Goal: Task Accomplishment & Management: Complete application form

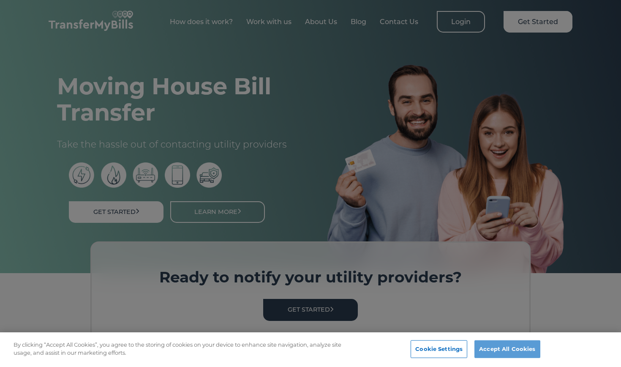
click at [306, 346] on button "Accept All Cookies" at bounding box center [508, 349] width 66 height 18
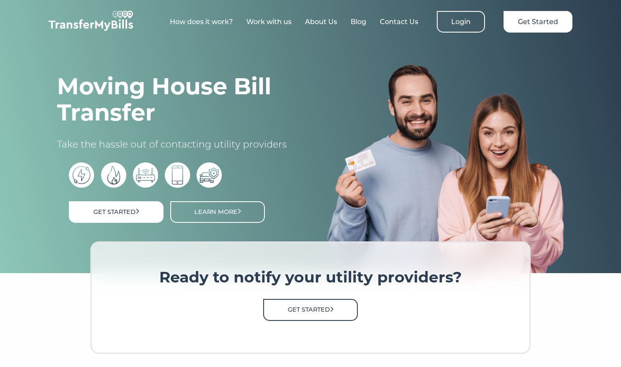
click at [306, 312] on link "Get Started" at bounding box center [310, 310] width 95 height 22
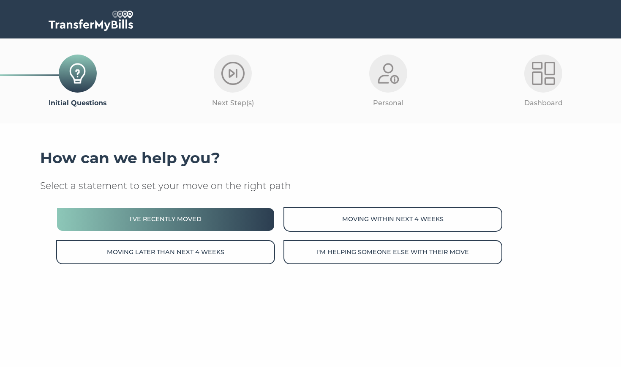
click at [260, 217] on button "I've recently moved" at bounding box center [165, 219] width 219 height 24
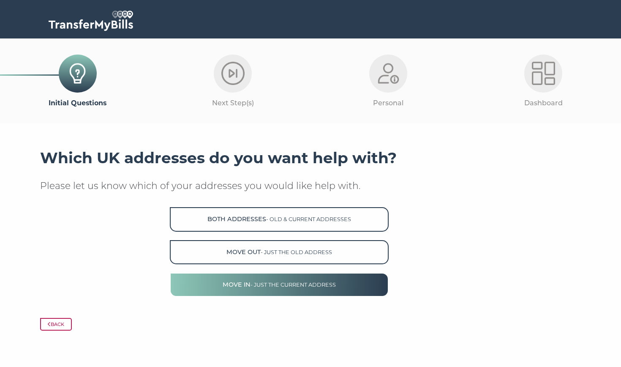
click at [259, 282] on span "- just the current address" at bounding box center [293, 285] width 85 height 6
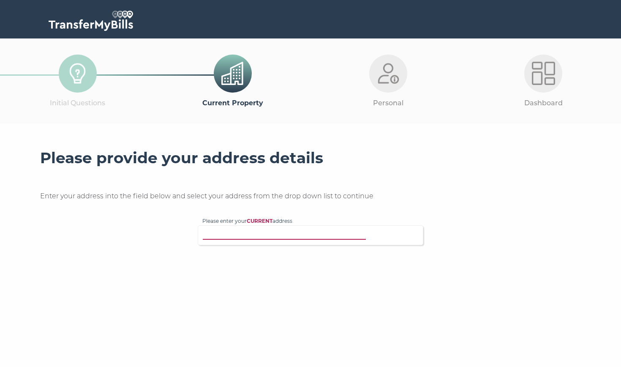
click at [274, 233] on input "Please enter your CURRENT address" at bounding box center [293, 234] width 182 height 8
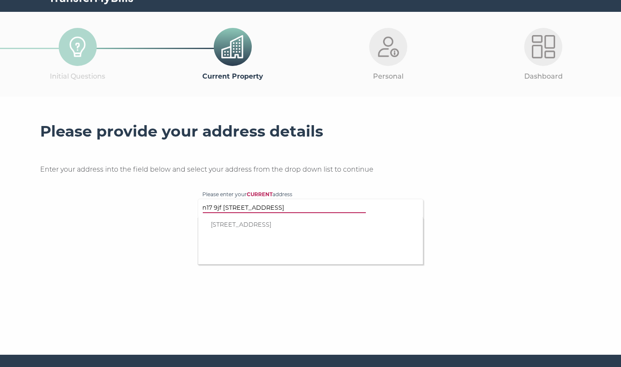
type input "n17 9jf 476 flat 10 high road tottenham"
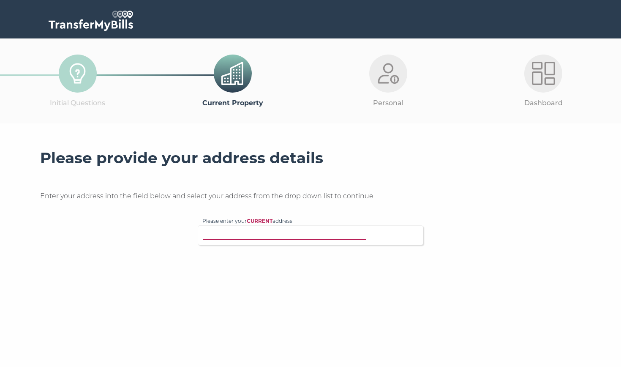
click at [280, 235] on input "Please enter your CURRENT address" at bounding box center [293, 234] width 182 height 8
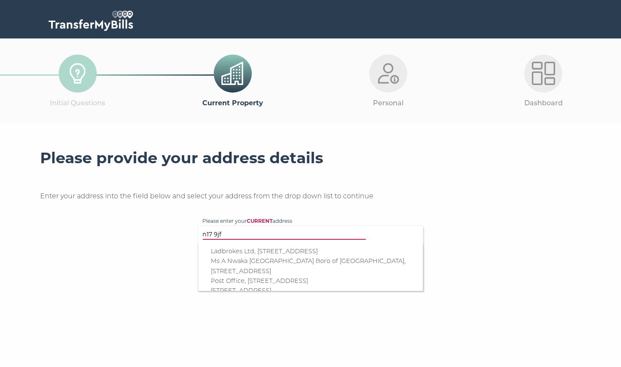
type input "n17 9jf"
click at [271, 279] on p "Post Office, 476 High Road, London, N17 9JF" at bounding box center [315, 281] width 208 height 10
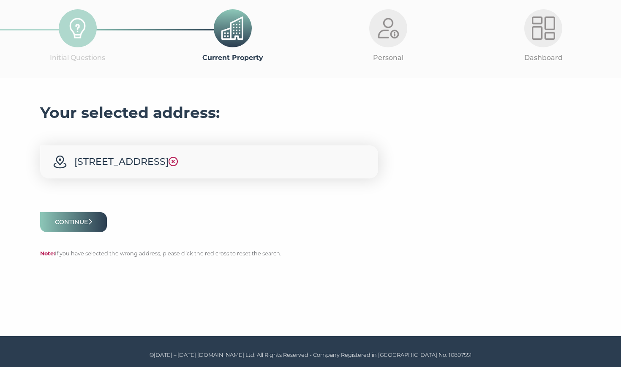
scroll to position [45, 0]
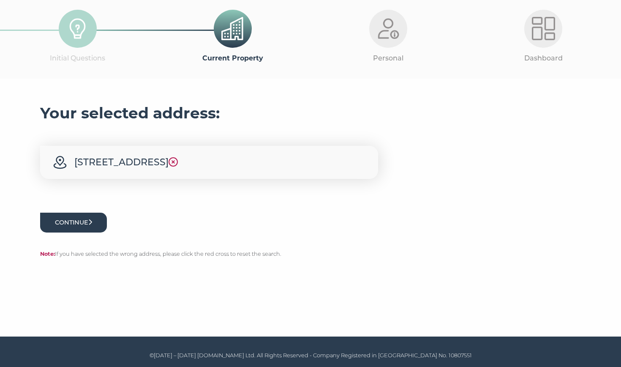
click at [94, 224] on button "Continue" at bounding box center [73, 223] width 67 height 20
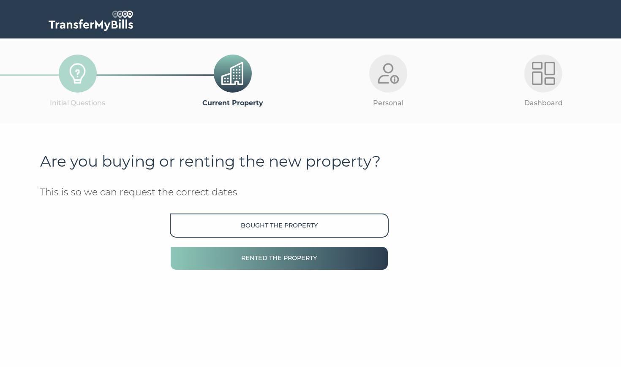
click at [193, 259] on button "Rented the property" at bounding box center [279, 258] width 219 height 24
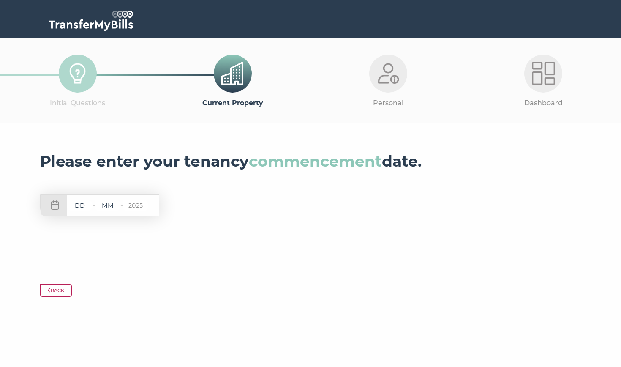
click at [81, 206] on input "text" at bounding box center [79, 205] width 25 height 11
drag, startPoint x: 297, startPoint y: 1, endPoint x: 79, endPoint y: 201, distance: 295.6
click at [79, 201] on input "text" at bounding box center [79, 205] width 25 height 11
click at [79, 203] on input "text" at bounding box center [79, 205] width 25 height 11
type input "19"
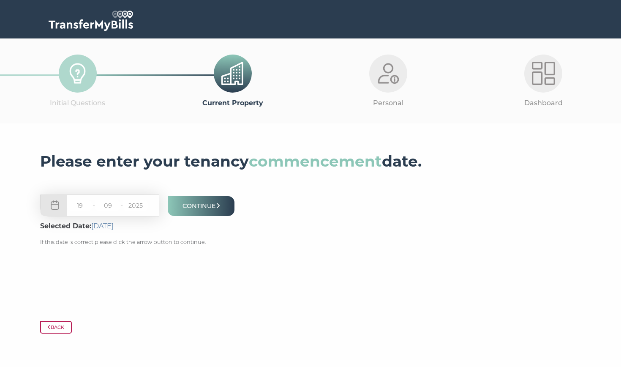
type input "09"
click at [187, 209] on button "Continue" at bounding box center [201, 206] width 67 height 20
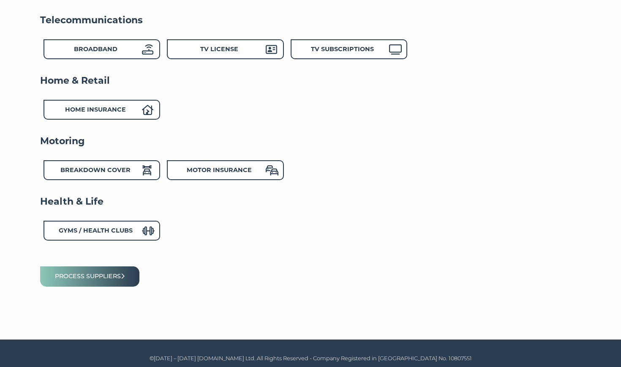
scroll to position [304, 0]
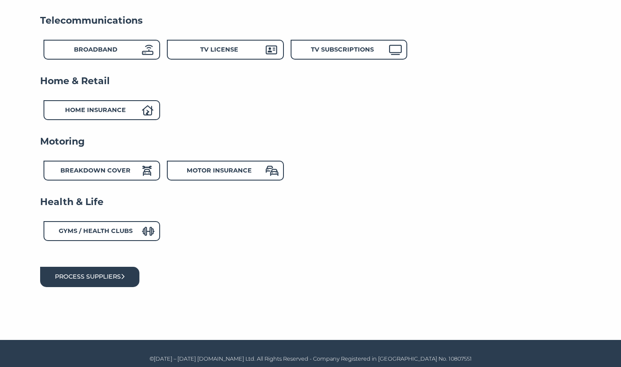
click at [117, 278] on button "Process suppliers" at bounding box center [89, 277] width 99 height 20
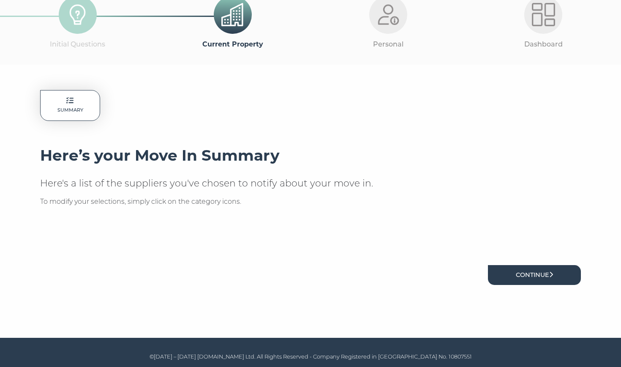
click at [553, 265] on link "Continue" at bounding box center [534, 275] width 93 height 20
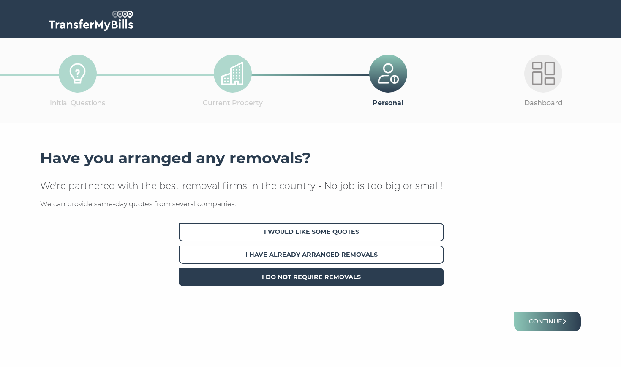
click at [388, 275] on span "I Do Not Require Removals" at bounding box center [311, 277] width 265 height 18
click at [526, 315] on button "Continue" at bounding box center [547, 322] width 67 height 20
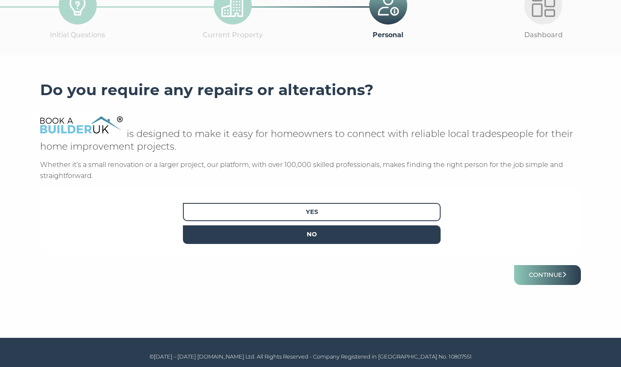
scroll to position [68, 0]
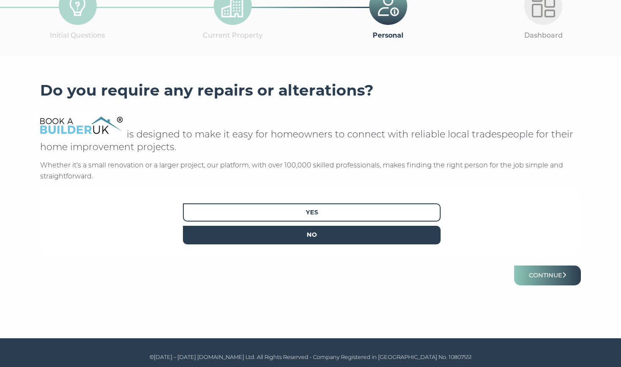
click at [409, 239] on span "No" at bounding box center [312, 235] width 258 height 18
click at [528, 271] on button "Continue" at bounding box center [547, 275] width 67 height 20
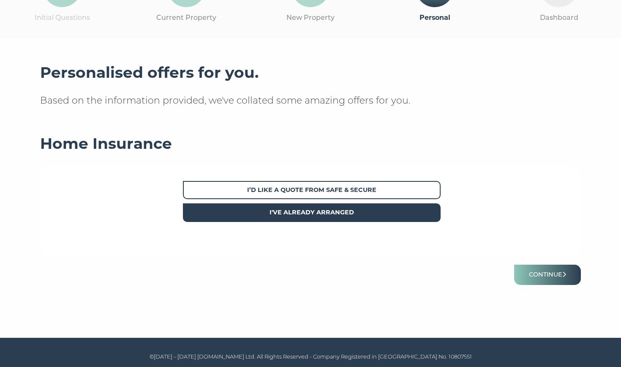
scroll to position [85, 0]
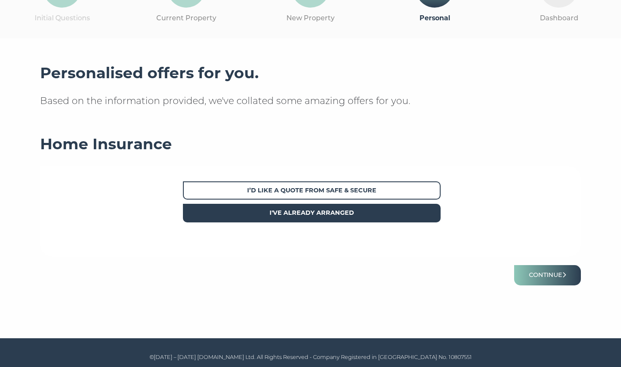
click at [380, 204] on span "I've already arranged" at bounding box center [312, 213] width 258 height 18
click at [539, 272] on button "Continue" at bounding box center [547, 275] width 67 height 20
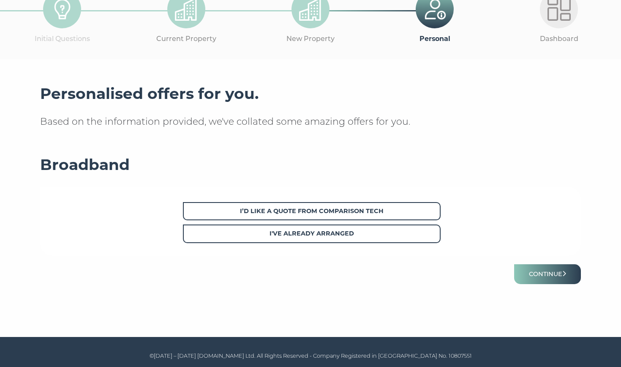
scroll to position [64, 0]
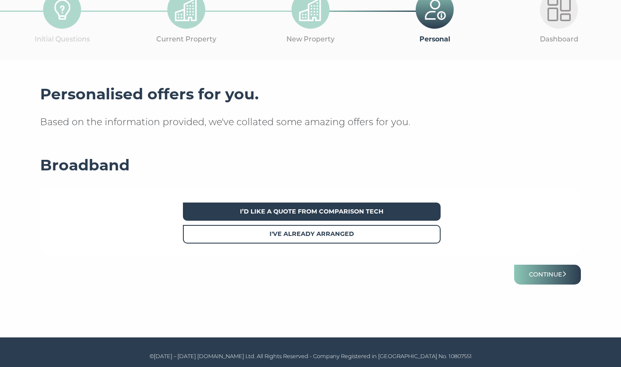
click at [411, 212] on span "I’d like a quote from Comparison Tech" at bounding box center [312, 211] width 258 height 18
click at [555, 278] on button "Continue" at bounding box center [547, 275] width 67 height 20
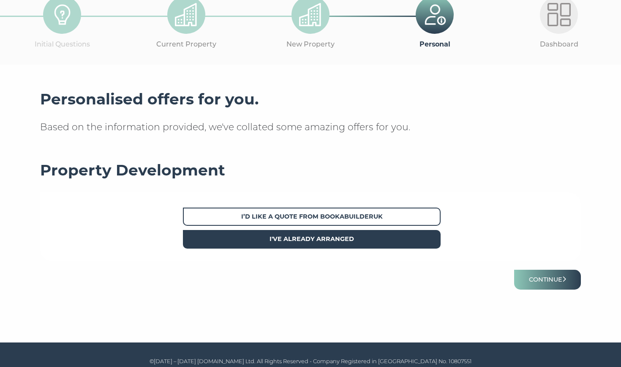
click at [425, 241] on span "I've already arranged" at bounding box center [312, 239] width 258 height 18
click at [531, 275] on button "Continue" at bounding box center [547, 280] width 67 height 20
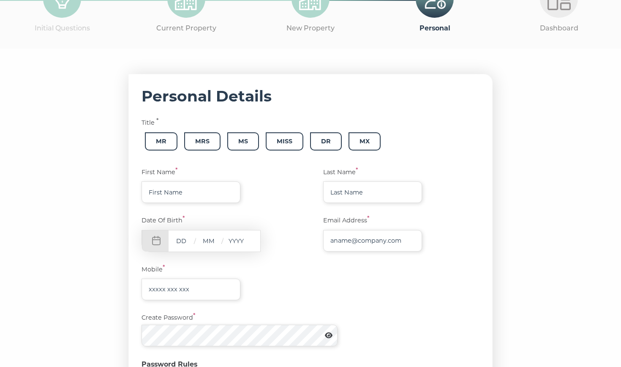
scroll to position [114, 0]
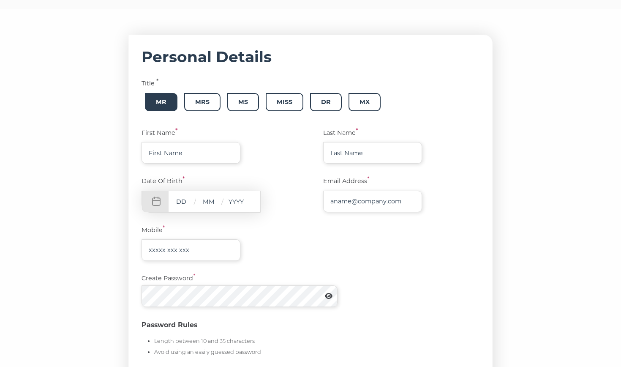
click at [153, 99] on span "Mr" at bounding box center [161, 102] width 33 height 18
type input "[PERSON_NAME]"
type input "Chand"
type input "19"
type input "07"
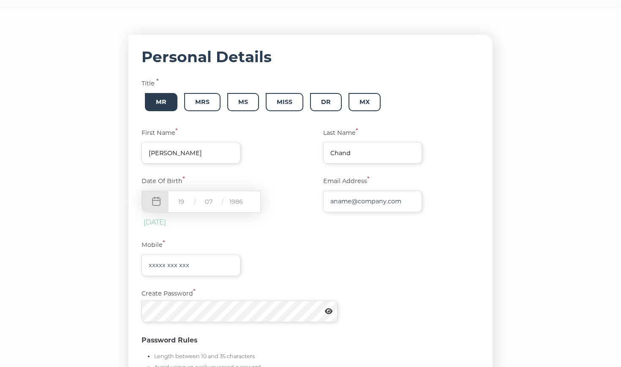
type input "1986"
type input "[PERSON_NAME][EMAIL_ADDRESS][DOMAIN_NAME]"
type input "07927025886"
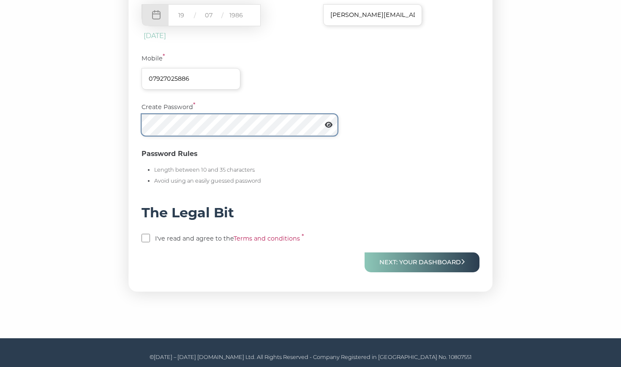
scroll to position [300, 0]
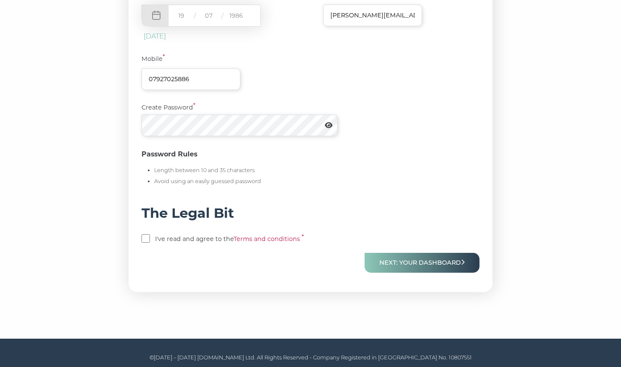
click at [146, 236] on input "checkbox" at bounding box center [146, 238] width 8 height 8
checkbox input "true"
click at [332, 122] on icon at bounding box center [329, 125] width 8 height 6
click at [432, 254] on button "Next: Your Dashboard" at bounding box center [422, 263] width 115 height 20
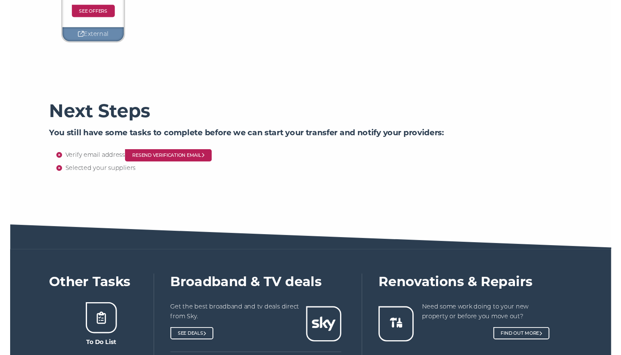
scroll to position [332, 0]
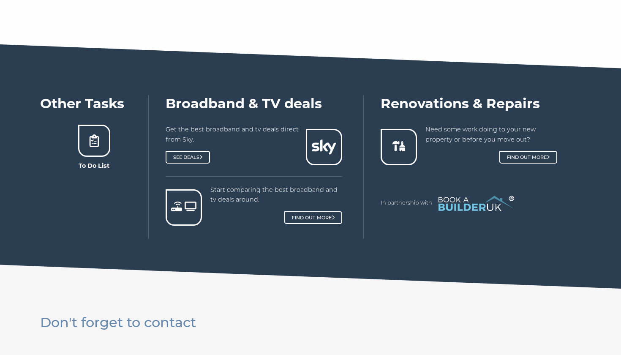
scroll to position [487, 0]
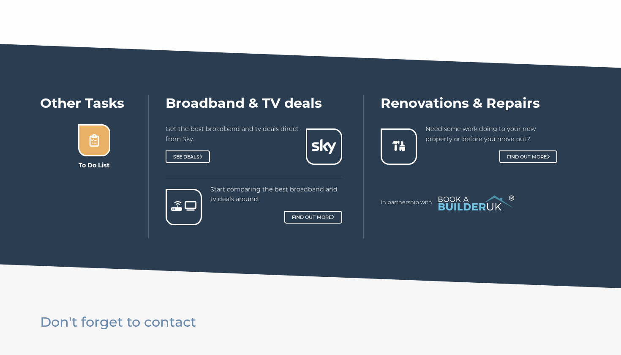
click at [96, 142] on icon at bounding box center [94, 140] width 13 height 13
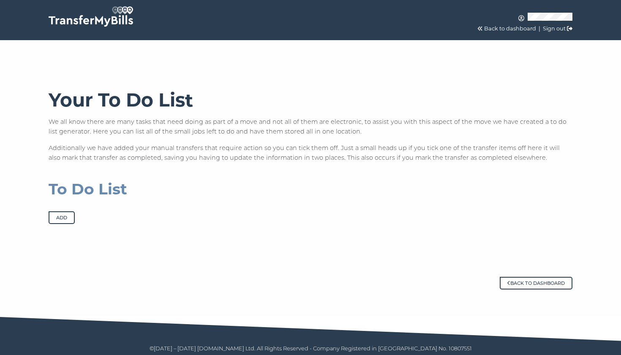
click at [57, 213] on button "Add" at bounding box center [62, 217] width 26 height 13
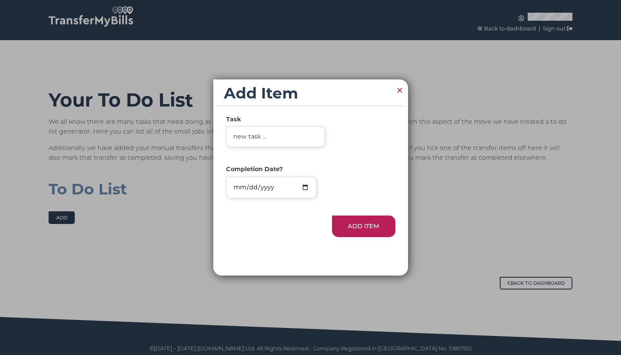
click at [397, 89] on span "×" at bounding box center [400, 90] width 8 height 16
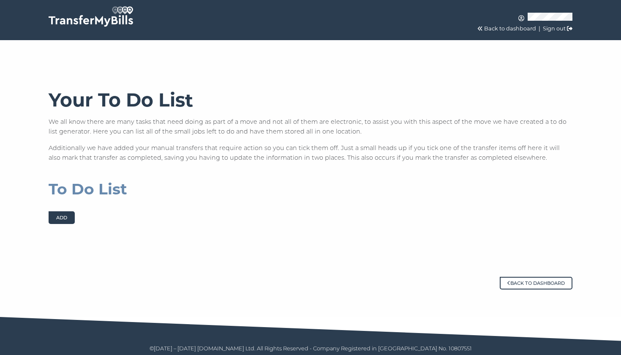
click at [516, 30] on link "Back to dashboard" at bounding box center [510, 28] width 52 height 6
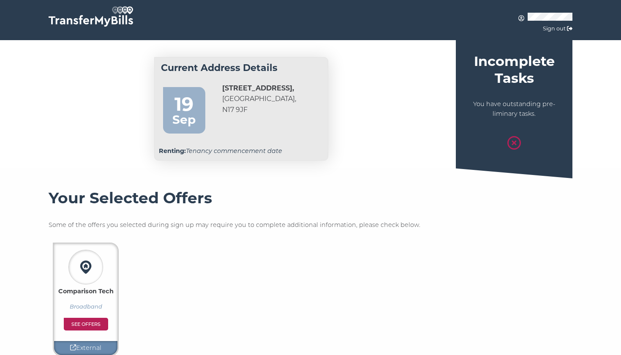
click at [514, 112] on p "You have outstanding pre-liminary tasks." at bounding box center [514, 109] width 104 height 20
click at [514, 145] on icon at bounding box center [515, 143] width 14 height 14
click at [194, 113] on div "Sep" at bounding box center [184, 119] width 34 height 19
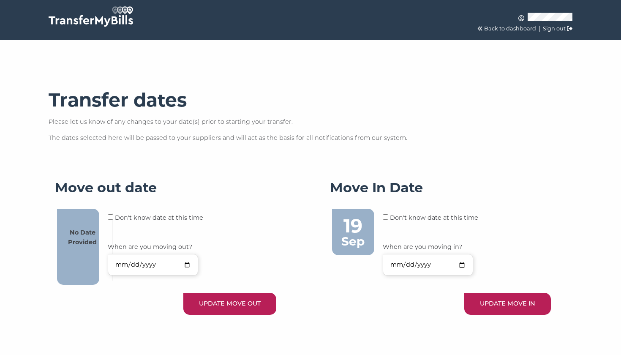
click at [515, 27] on link "Back to dashboard" at bounding box center [510, 28] width 52 height 6
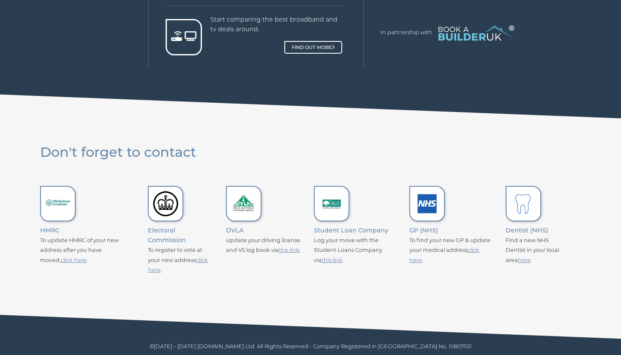
scroll to position [657, 0]
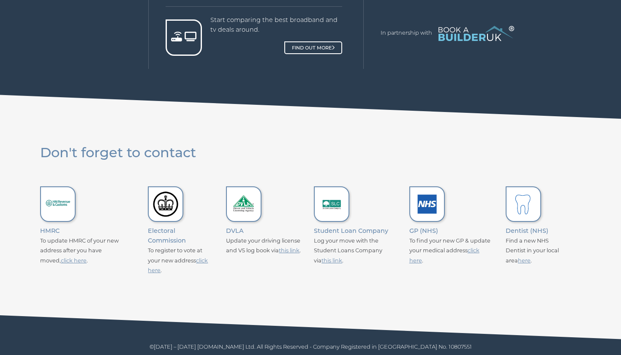
click at [204, 258] on link "click here" at bounding box center [178, 265] width 60 height 16
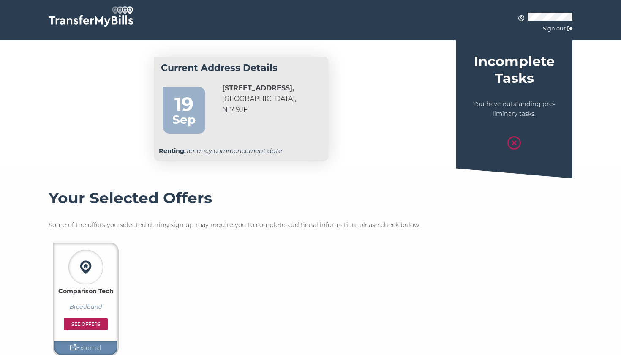
scroll to position [0, 0]
click at [114, 22] on img at bounding box center [91, 16] width 85 height 20
click at [114, 23] on img at bounding box center [91, 16] width 85 height 20
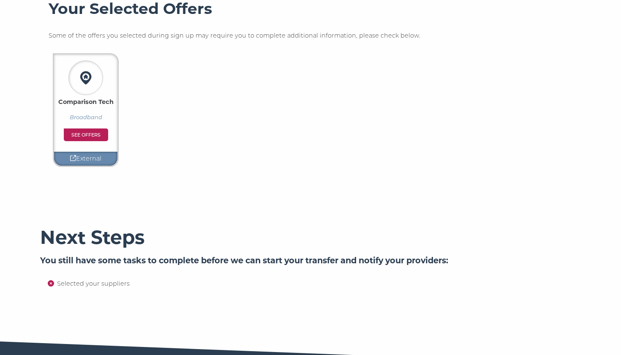
scroll to position [222, 0]
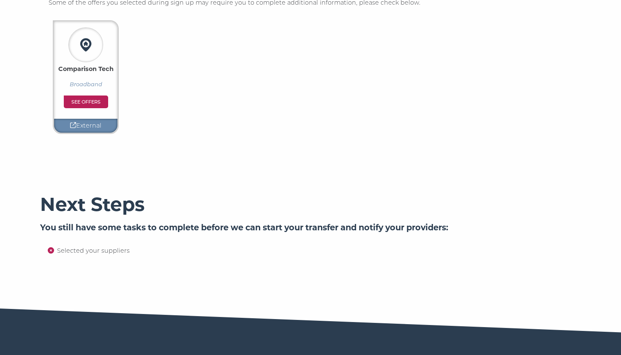
click at [76, 249] on li "Selected your suppliers" at bounding box center [319, 251] width 524 height 10
click at [131, 222] on h6 "You still have some tasks to complete before we can start your transfer and not…" at bounding box center [310, 227] width 541 height 11
click at [122, 207] on h2 "Next Steps" at bounding box center [310, 204] width 541 height 22
click at [50, 249] on icon at bounding box center [51, 250] width 6 height 6
click at [114, 249] on li "Selected your suppliers" at bounding box center [319, 251] width 524 height 10
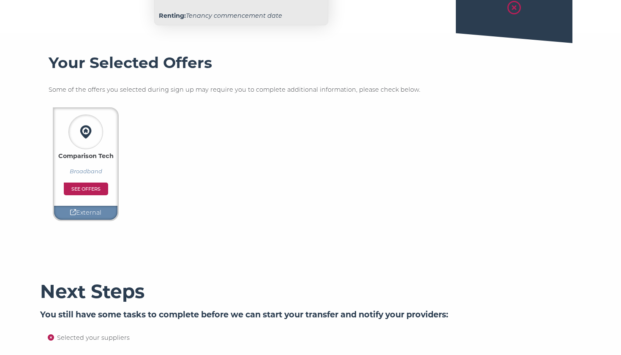
scroll to position [126, 0]
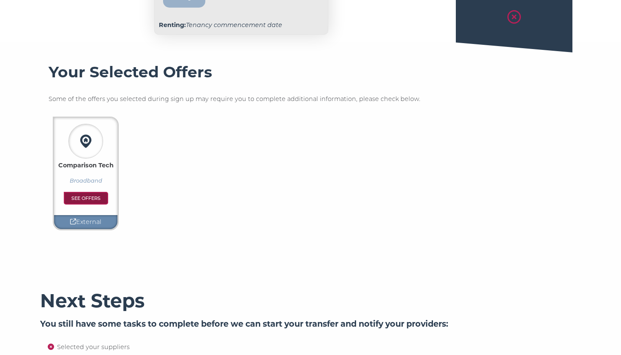
click at [101, 198] on link "See offers" at bounding box center [86, 198] width 44 height 13
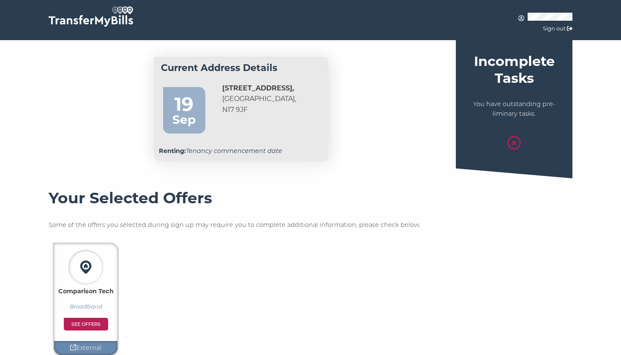
scroll to position [0, 0]
click at [112, 25] on img at bounding box center [91, 16] width 85 height 20
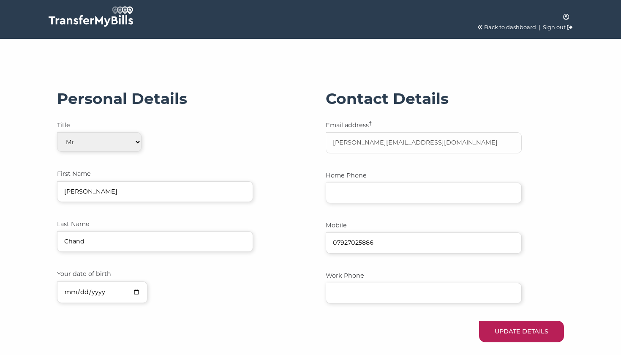
select select "0"
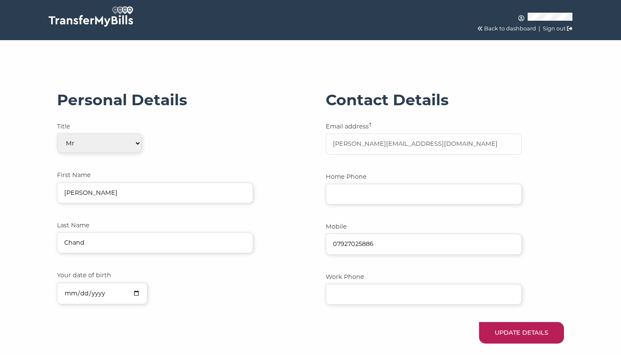
click at [507, 25] on link "Back to dashboard" at bounding box center [510, 28] width 52 height 6
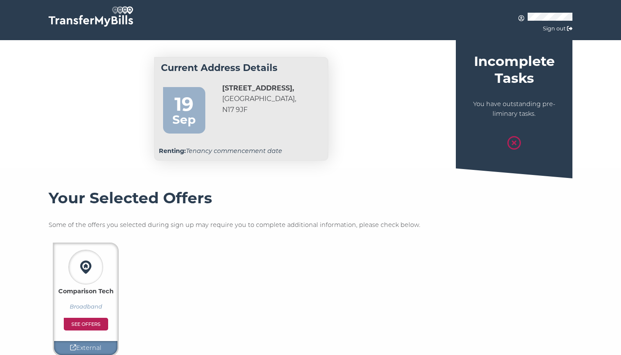
click at [114, 25] on img at bounding box center [91, 16] width 85 height 20
click at [78, 21] on img at bounding box center [91, 16] width 85 height 20
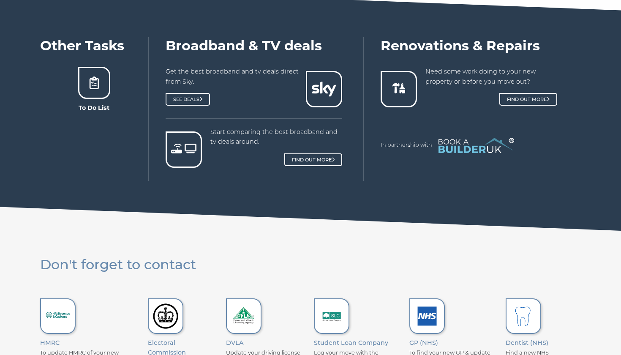
scroll to position [533, 0]
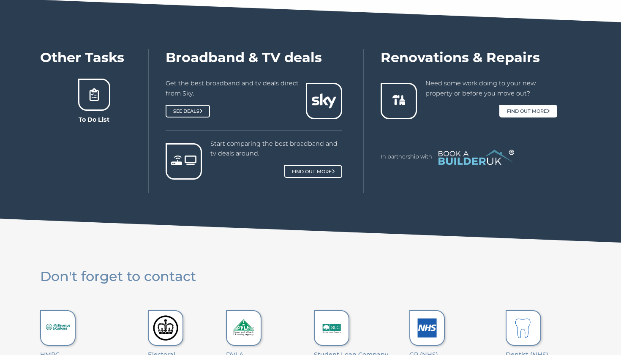
click at [535, 111] on link "Find out more" at bounding box center [529, 111] width 58 height 13
click at [308, 172] on link "Find out more" at bounding box center [314, 171] width 58 height 13
click at [201, 110] on link "See Deals" at bounding box center [188, 111] width 44 height 13
click at [97, 98] on div at bounding box center [94, 95] width 32 height 32
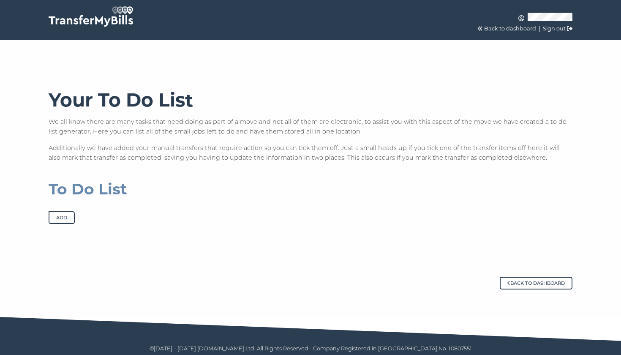
click at [60, 215] on button "Add" at bounding box center [62, 217] width 26 height 13
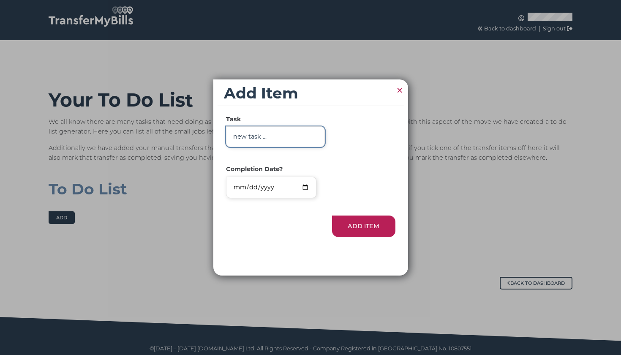
click at [255, 145] on input "Task" at bounding box center [275, 136] width 99 height 21
type input "g"
type input "Electric"
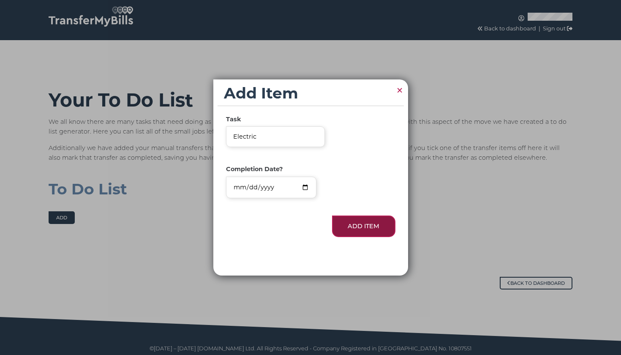
click at [356, 226] on button "Add Item" at bounding box center [363, 227] width 63 height 22
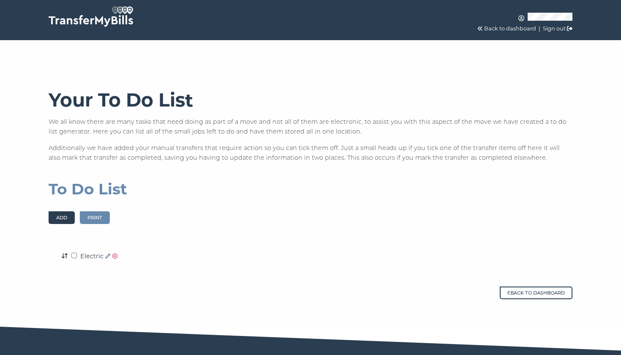
click at [72, 256] on input "checkbox" at bounding box center [73, 255] width 5 height 5
checkbox input "true"
click at [118, 254] on icon at bounding box center [114, 256] width 5 height 5
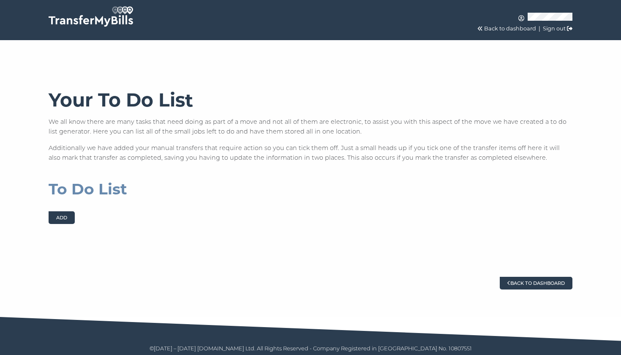
click at [546, 283] on link "Back to dashboard" at bounding box center [536, 283] width 73 height 13
